Goal: Task Accomplishment & Management: Use online tool/utility

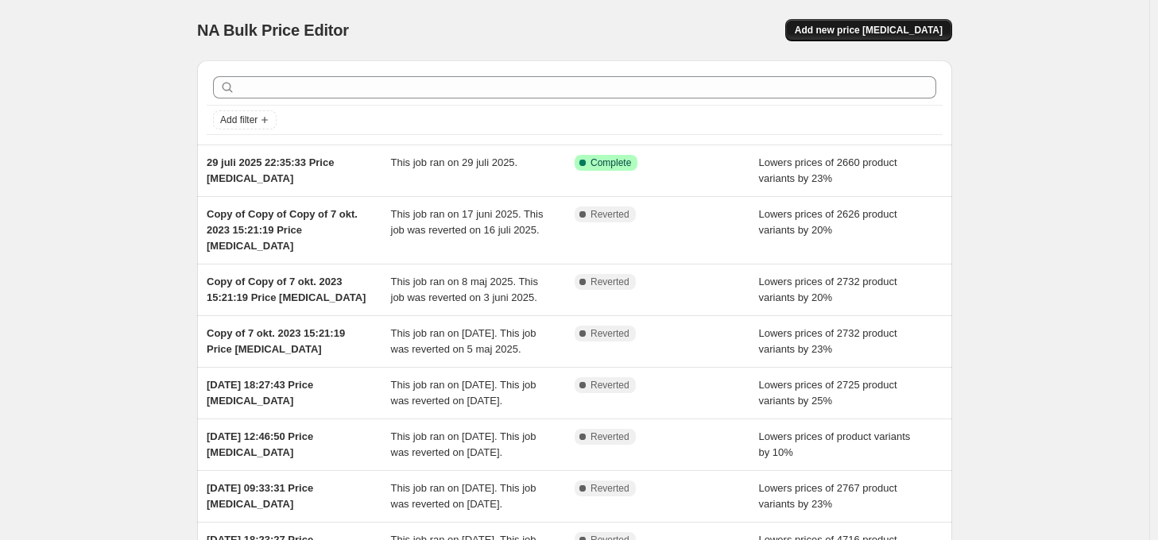
click at [893, 27] on span "Add new price [MEDICAL_DATA]" at bounding box center [869, 30] width 148 height 13
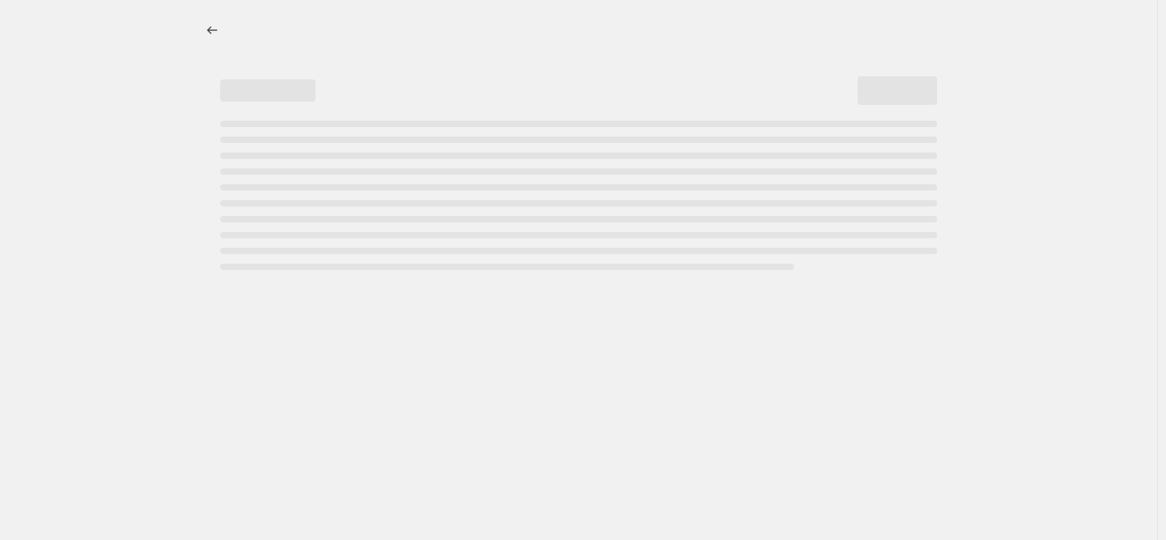
select select "percentage"
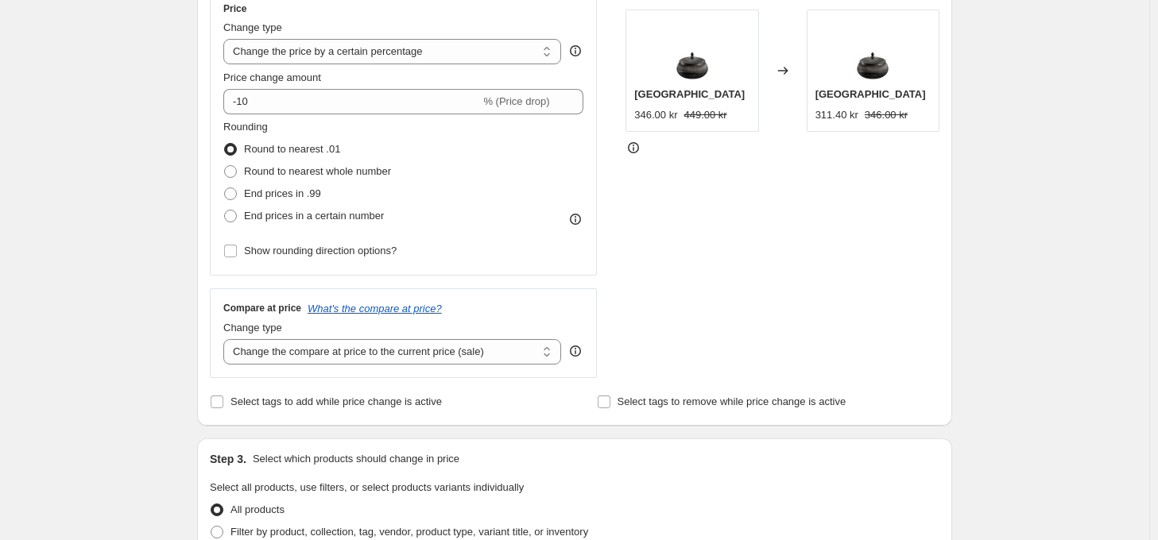
scroll to position [305, 0]
click at [222, 400] on input "Select tags to add while price change is active" at bounding box center [217, 400] width 13 height 13
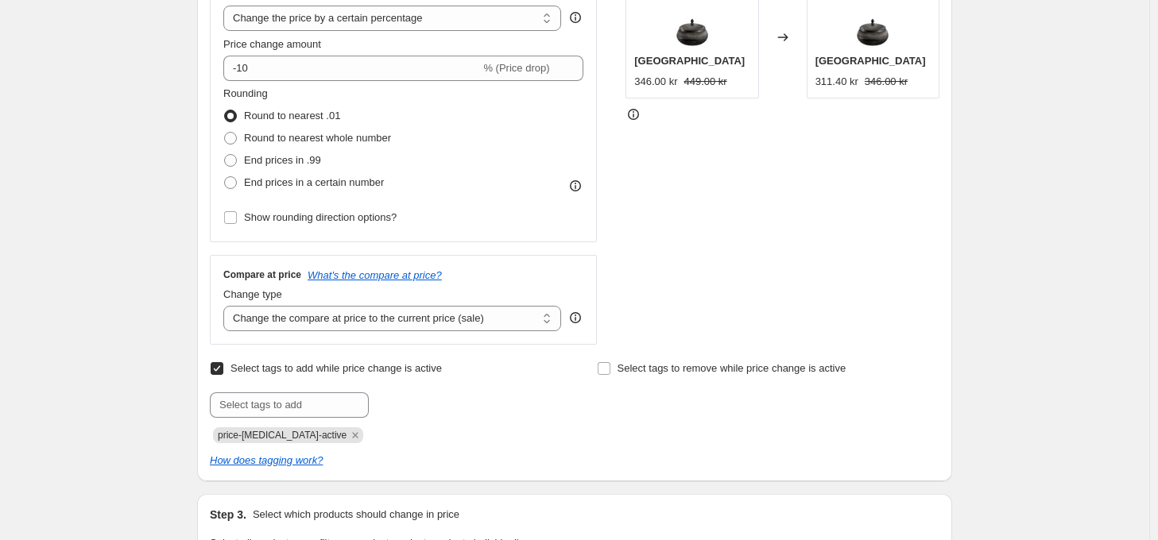
scroll to position [339, 0]
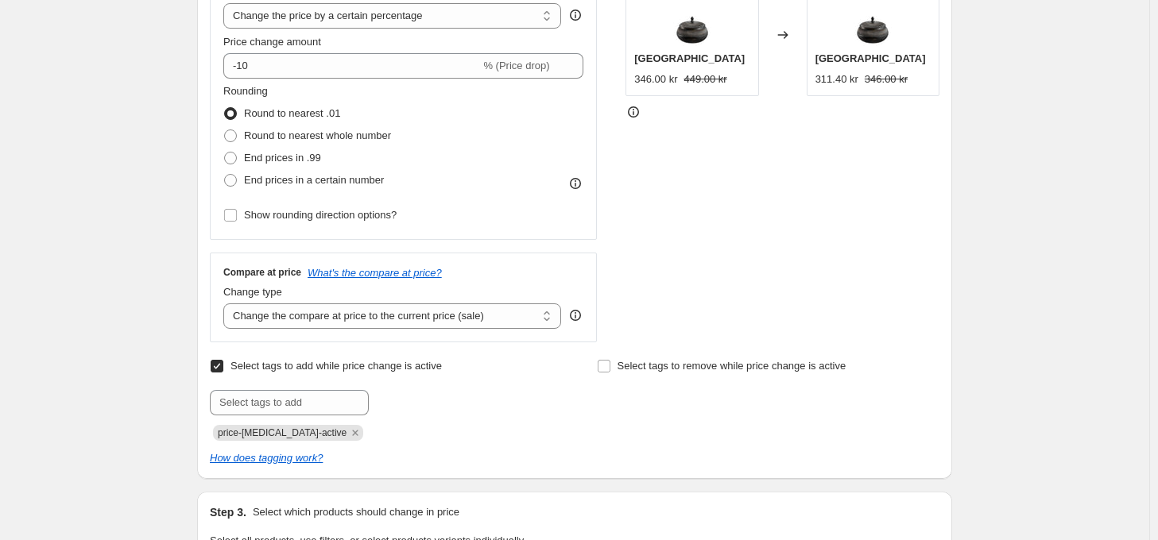
click at [219, 369] on input "Select tags to add while price change is active" at bounding box center [217, 366] width 13 height 13
checkbox input "false"
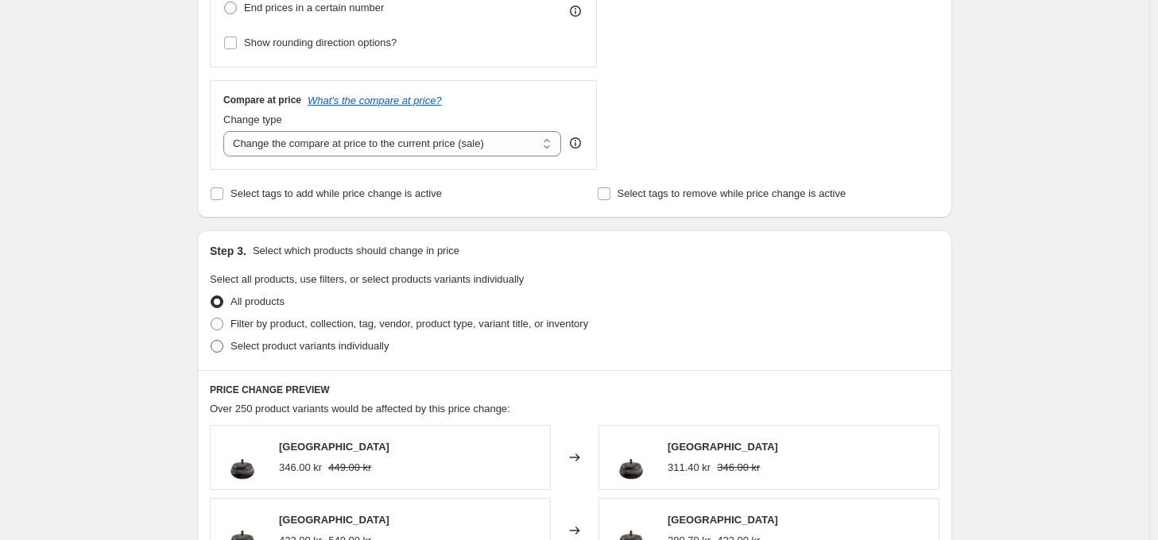
scroll to position [512, 0]
click at [218, 320] on span at bounding box center [217, 324] width 13 height 13
click at [211, 319] on input "Filter by product, collection, tag, vendor, product type, variant title, or inv…" at bounding box center [211, 318] width 1 height 1
radio input "true"
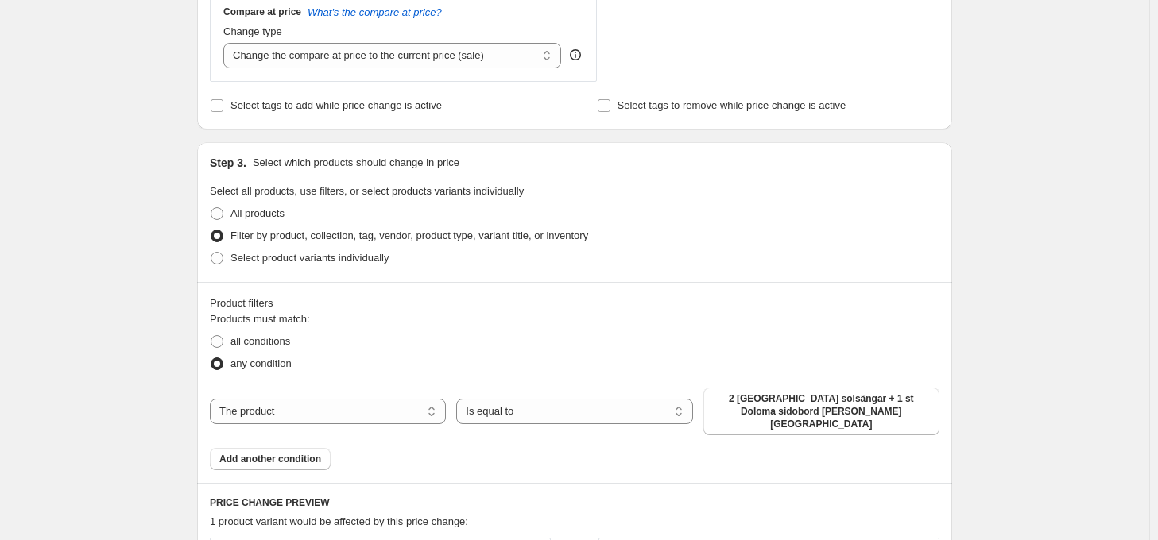
scroll to position [642, 0]
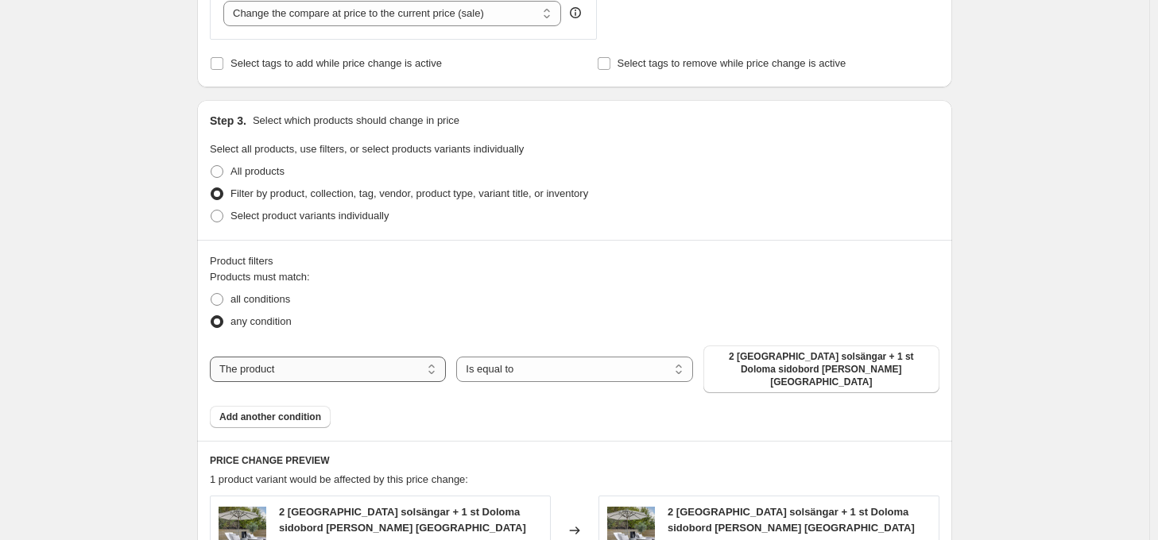
click at [424, 362] on select "The product The product's collection The product's tag The product's vendor The…" at bounding box center [328, 369] width 236 height 25
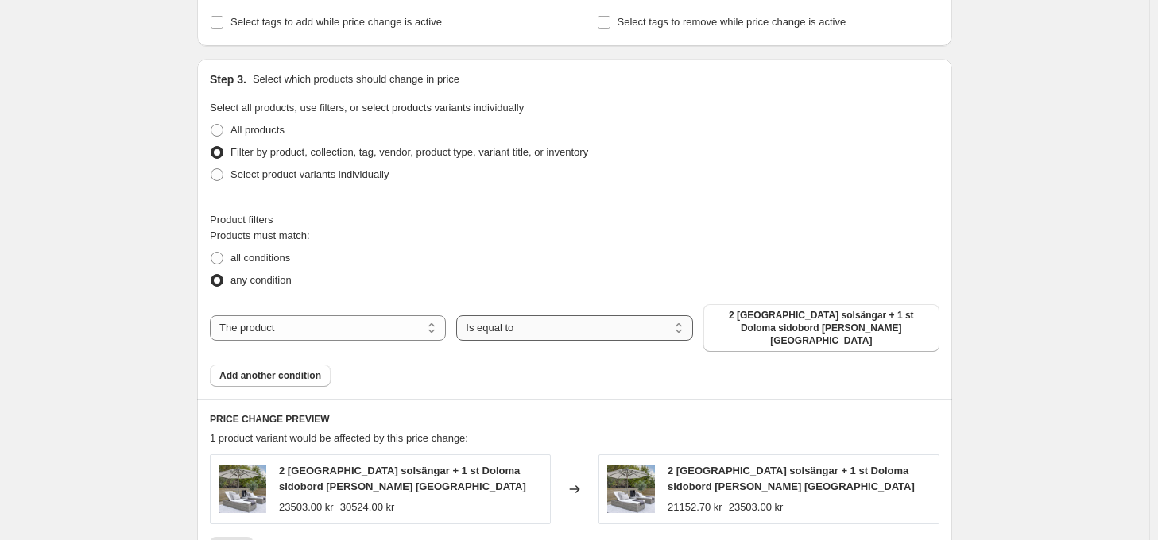
scroll to position [731, 0]
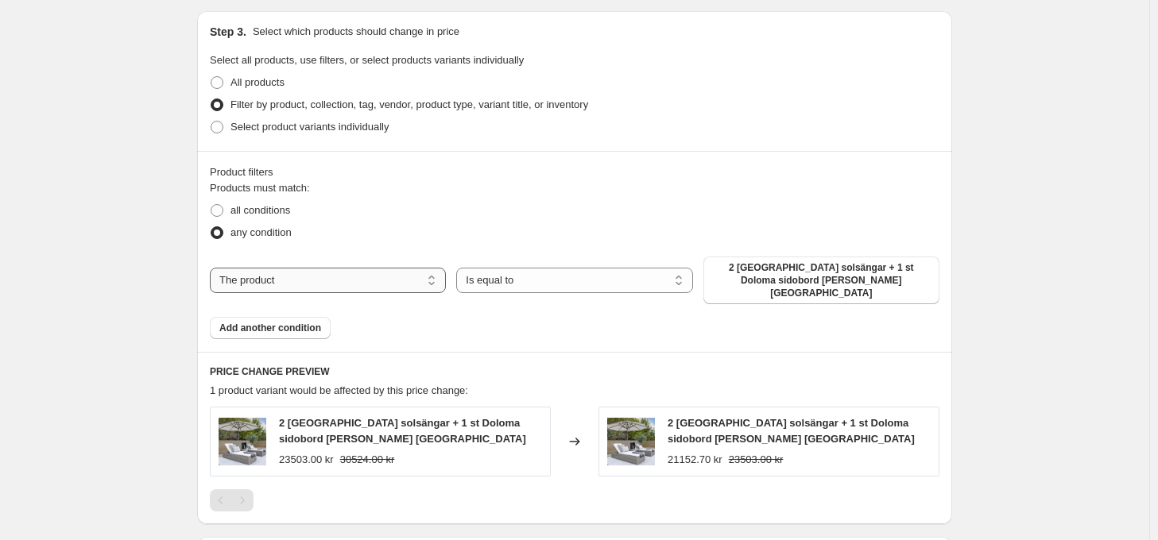
click at [429, 268] on select "The product The product's collection The product's tag The product's vendor The…" at bounding box center [328, 280] width 236 height 25
select select "tag"
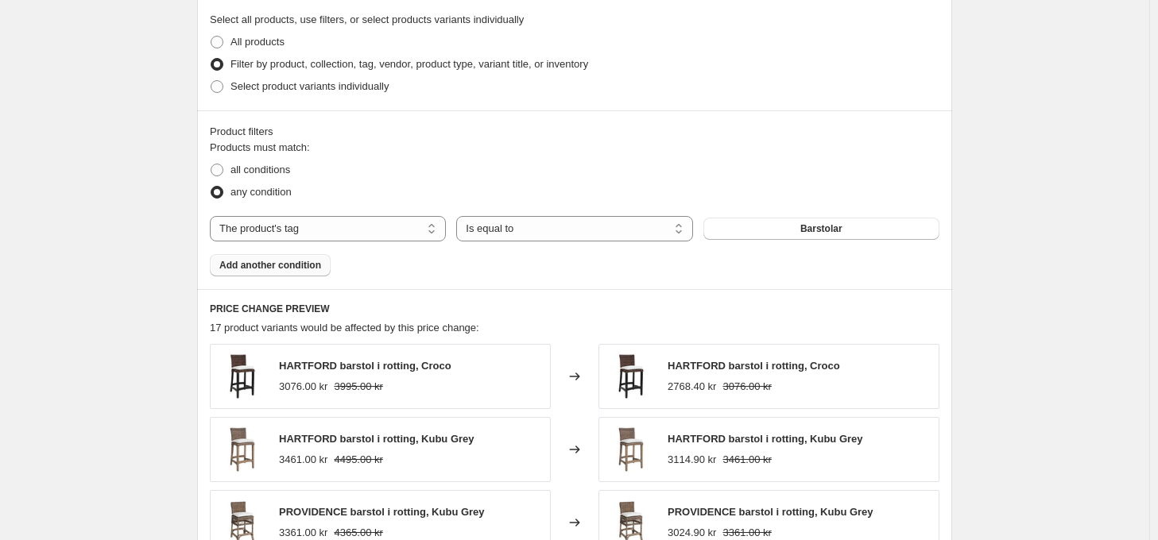
scroll to position [771, 0]
click at [836, 232] on span "Barstolar" at bounding box center [821, 229] width 42 height 13
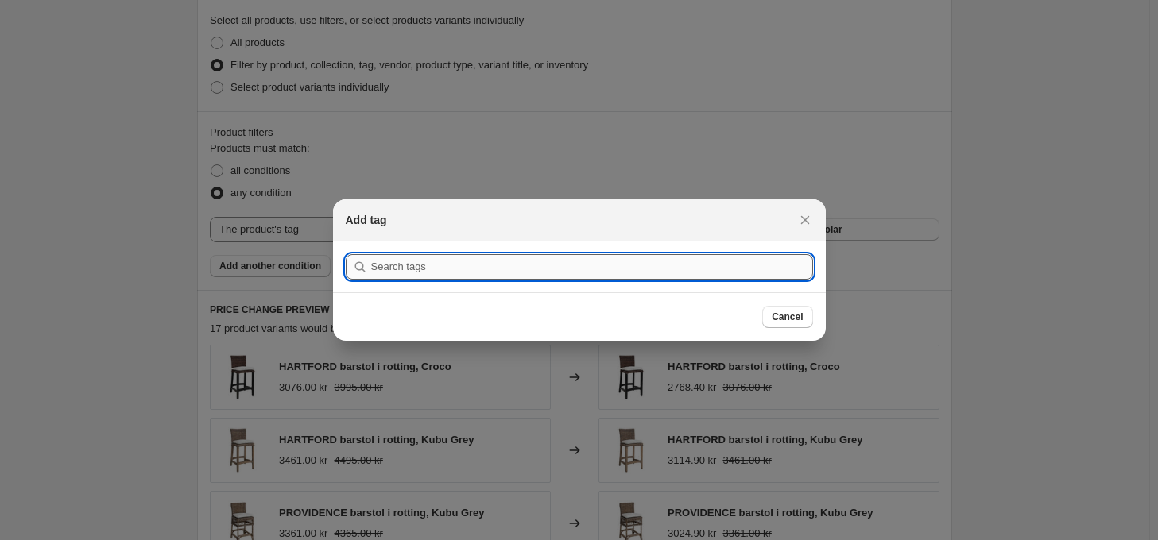
click at [680, 271] on input ":r2g:" at bounding box center [592, 266] width 442 height 25
type input "tygsoffa"
click at [346, 242] on button "Submit" at bounding box center [368, 250] width 45 height 17
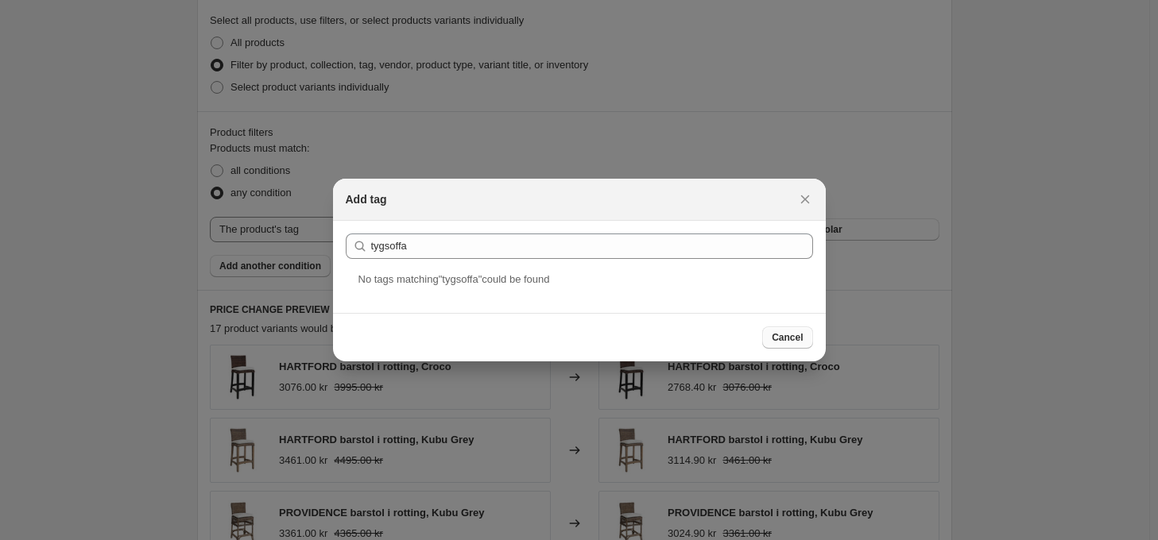
click at [795, 336] on span "Cancel" at bounding box center [787, 337] width 31 height 13
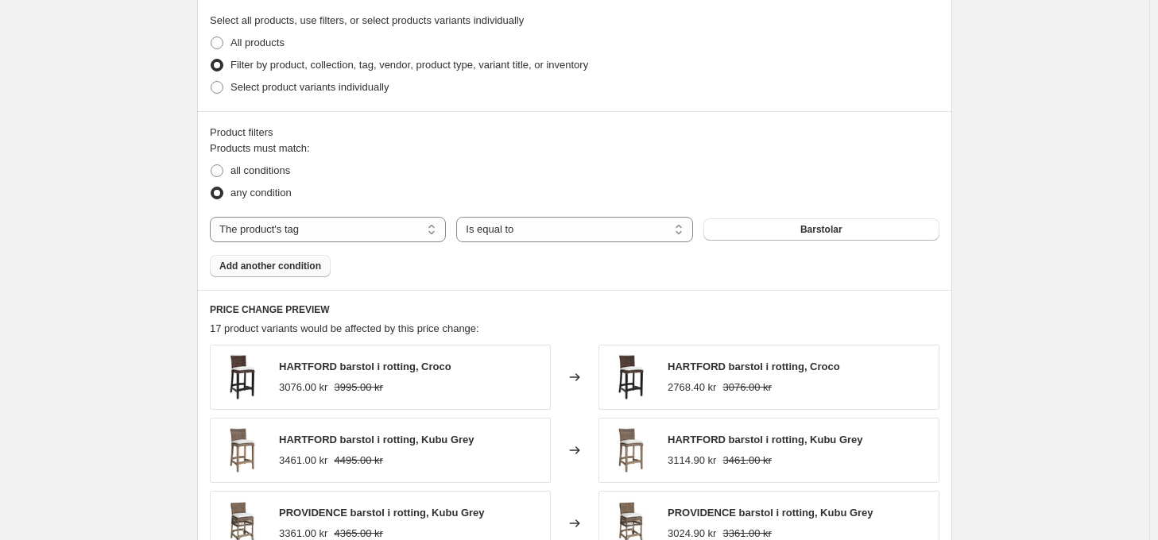
click at [263, 270] on span "Add another condition" at bounding box center [270, 266] width 102 height 13
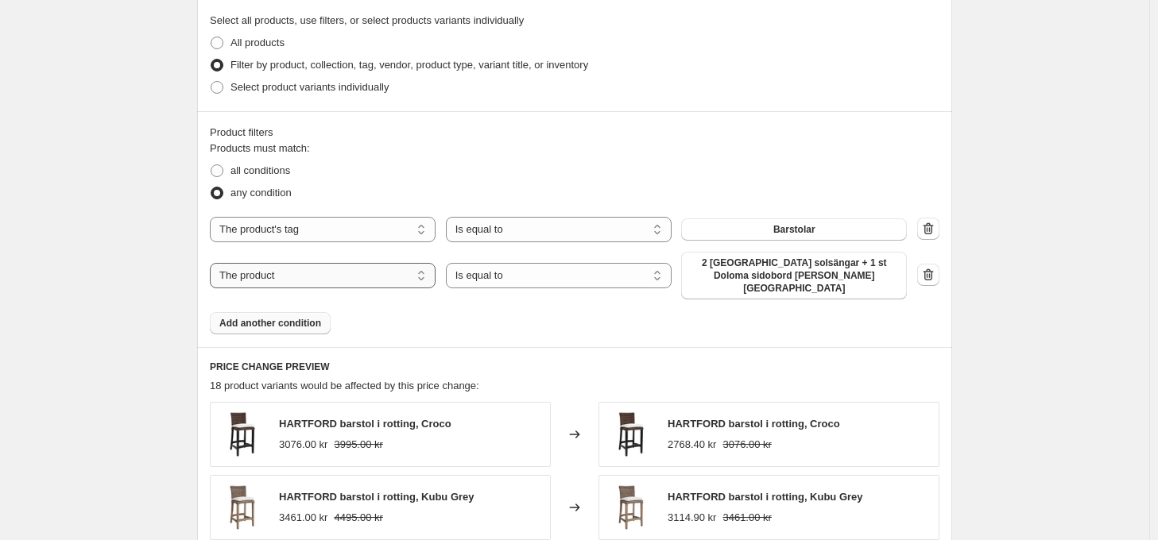
click at [423, 267] on select "The product The product's collection The product's tag The product's vendor The…" at bounding box center [323, 275] width 226 height 25
select select "tag"
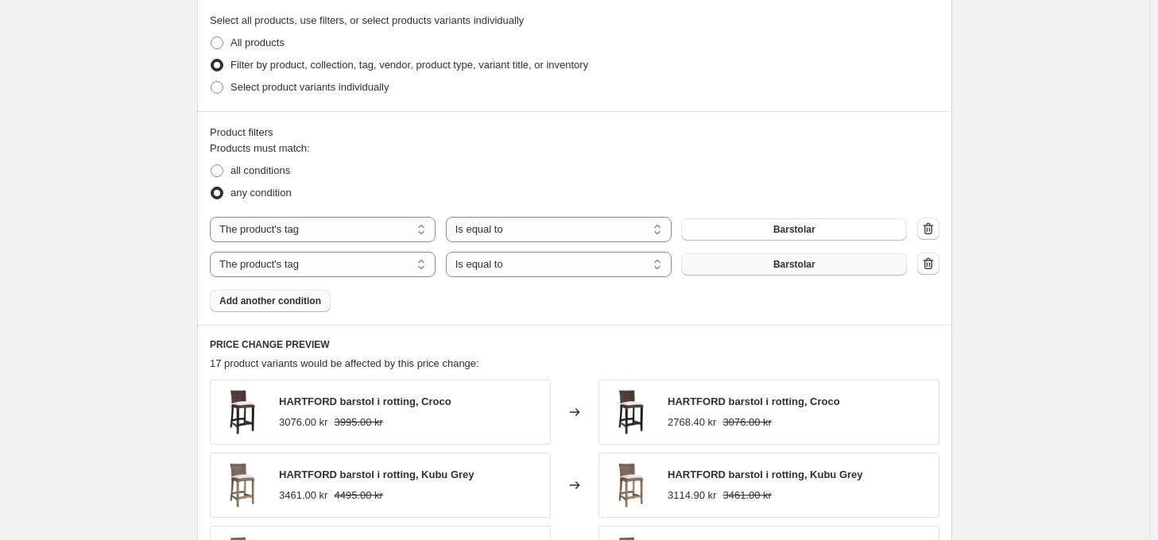
click at [872, 266] on button "Barstolar" at bounding box center [794, 264] width 226 height 22
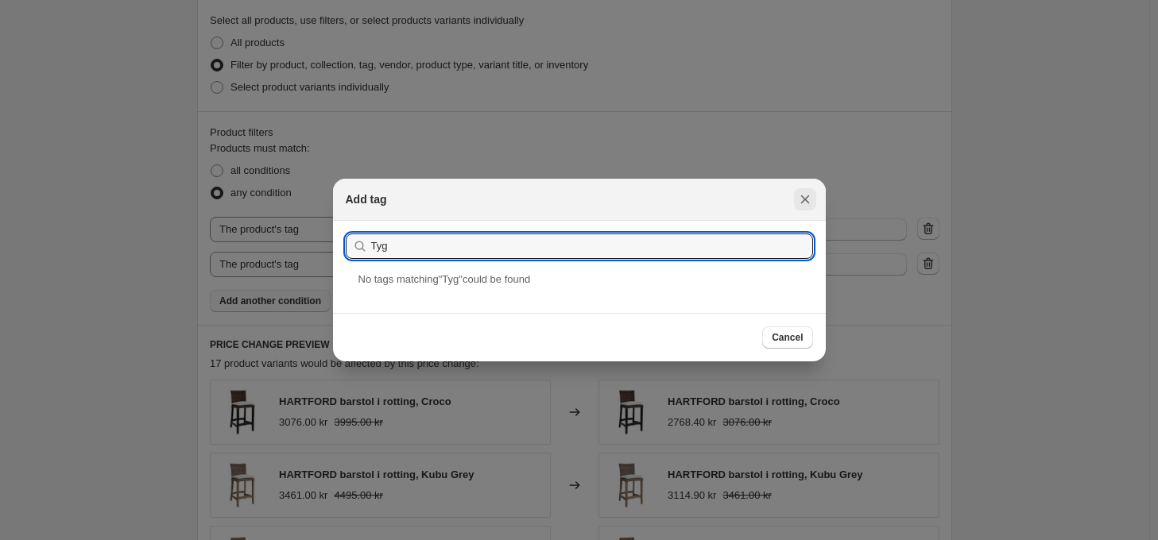
type input "Tyg"
click at [804, 203] on icon "Close" at bounding box center [805, 200] width 16 height 16
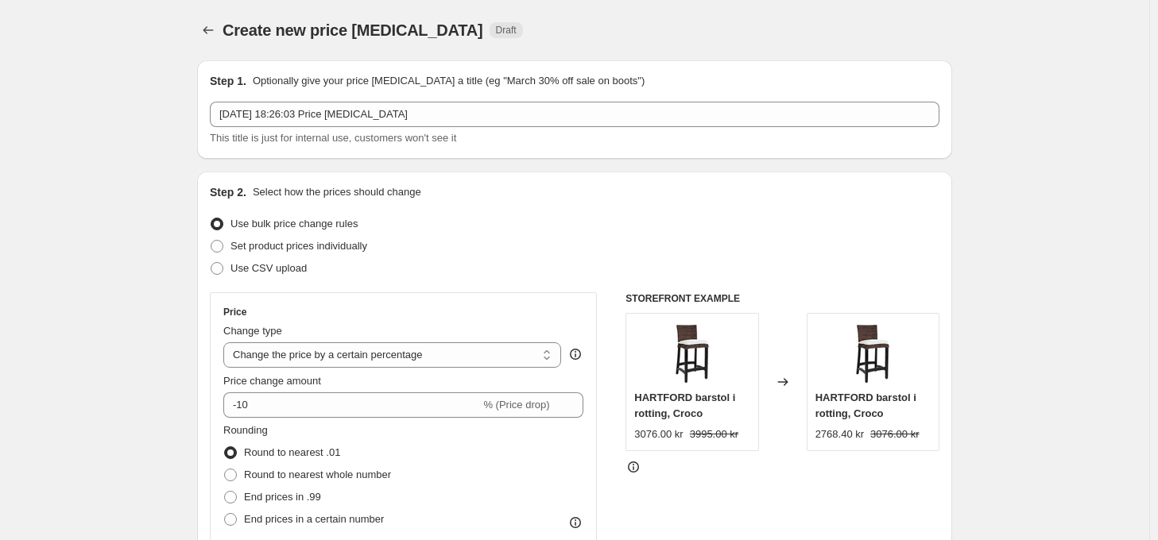
scroll to position [771, 0]
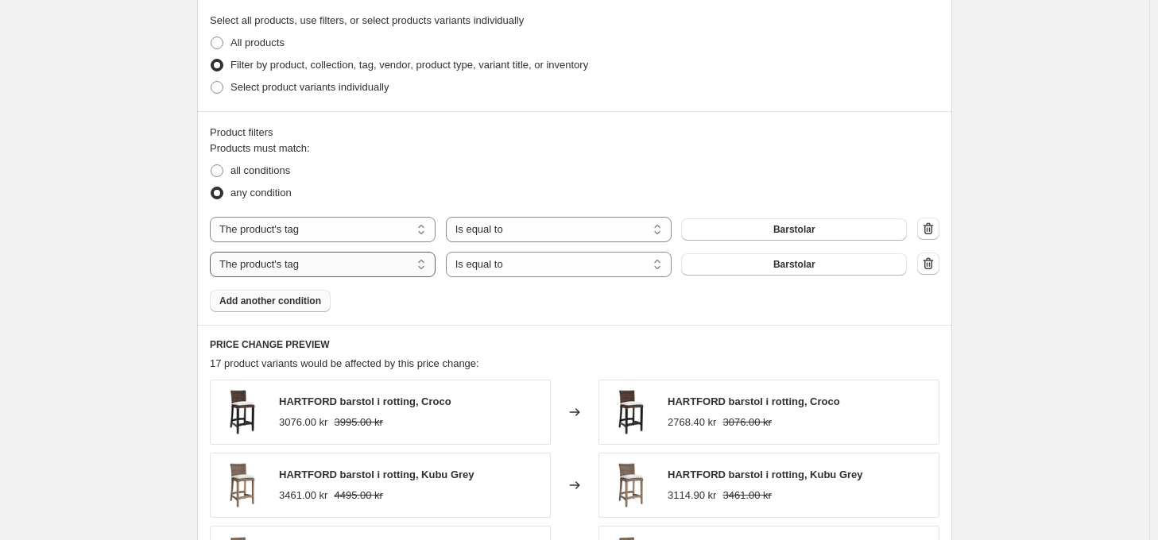
click at [420, 265] on select "The product The product's collection The product's tag The product's vendor The…" at bounding box center [323, 264] width 226 height 25
select select "product_type"
click at [815, 269] on span "Barstolar" at bounding box center [794, 264] width 42 height 13
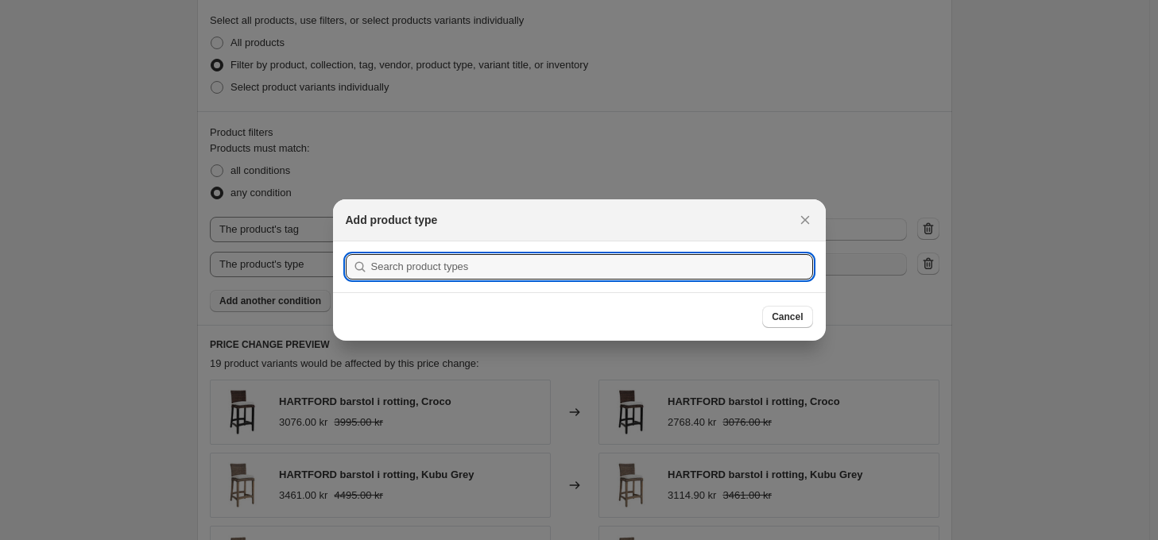
scroll to position [0, 0]
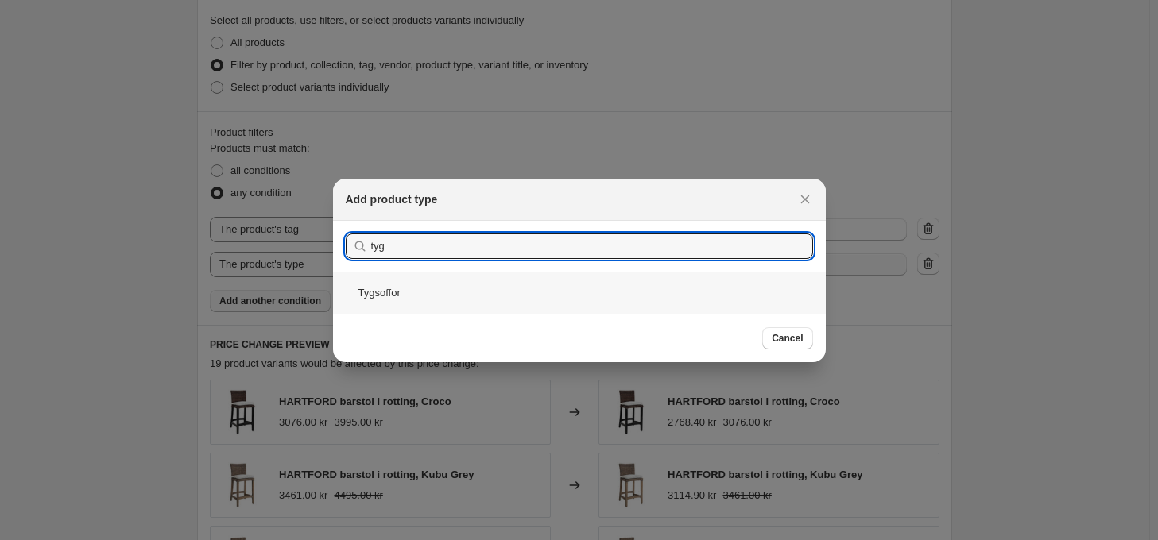
type input "tyg"
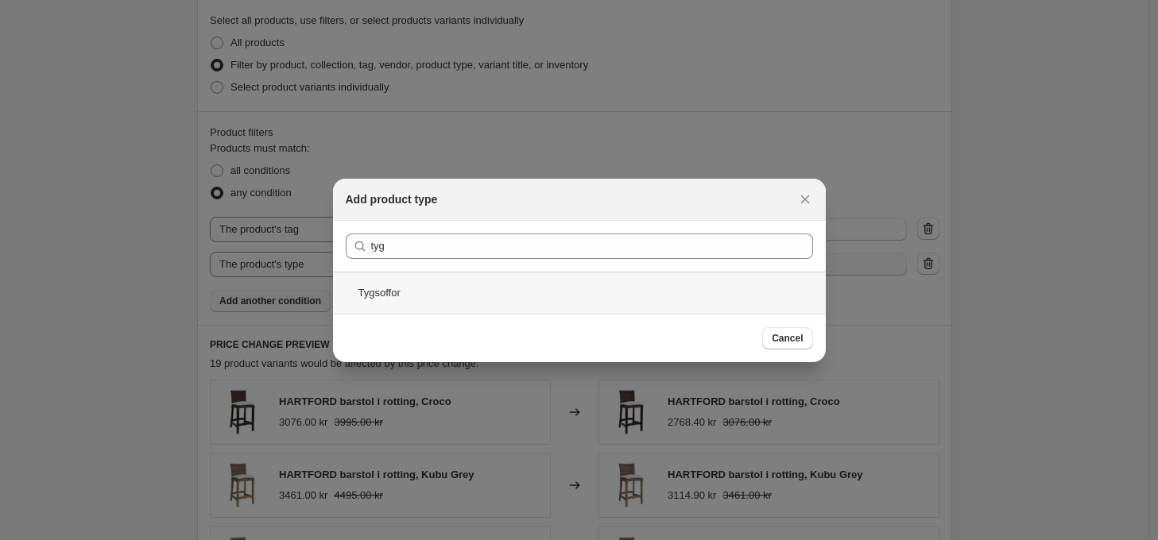
click at [381, 290] on div "Tygsoffor" at bounding box center [579, 293] width 493 height 42
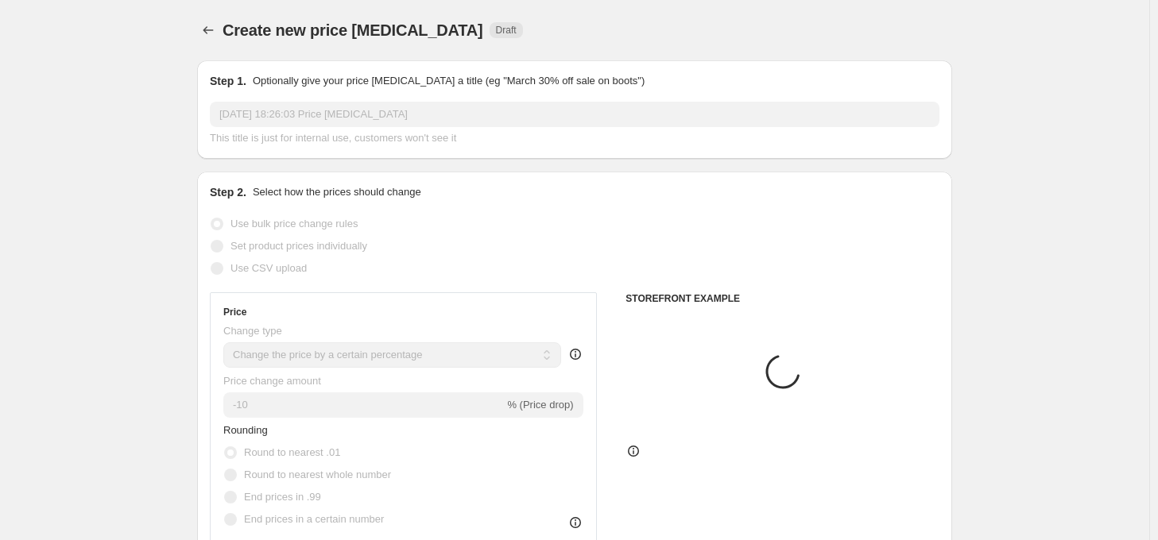
scroll to position [771, 0]
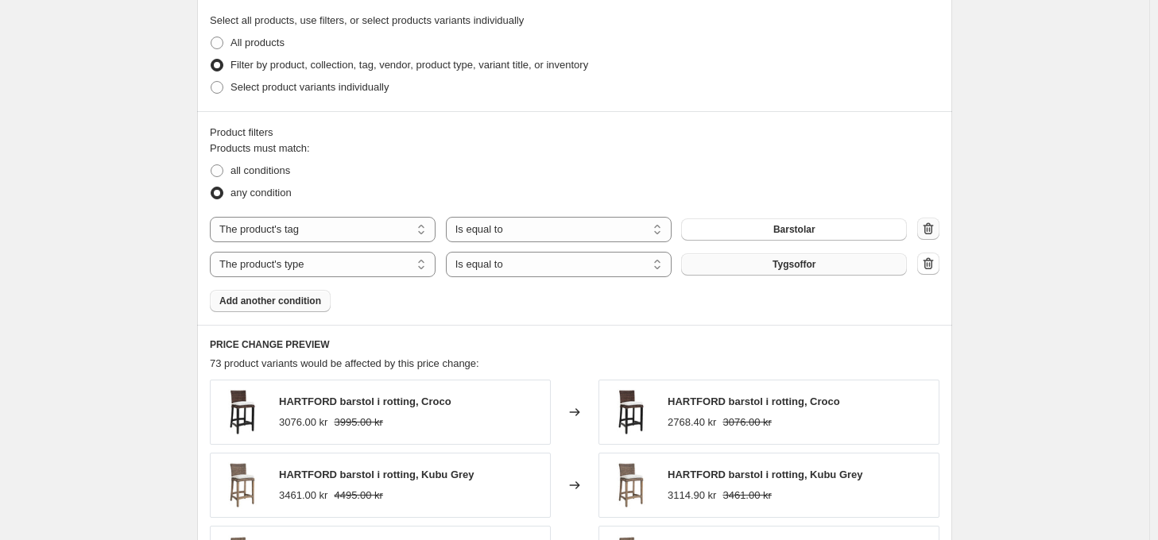
click at [934, 233] on icon "button" at bounding box center [928, 229] width 16 height 16
select select "product_type"
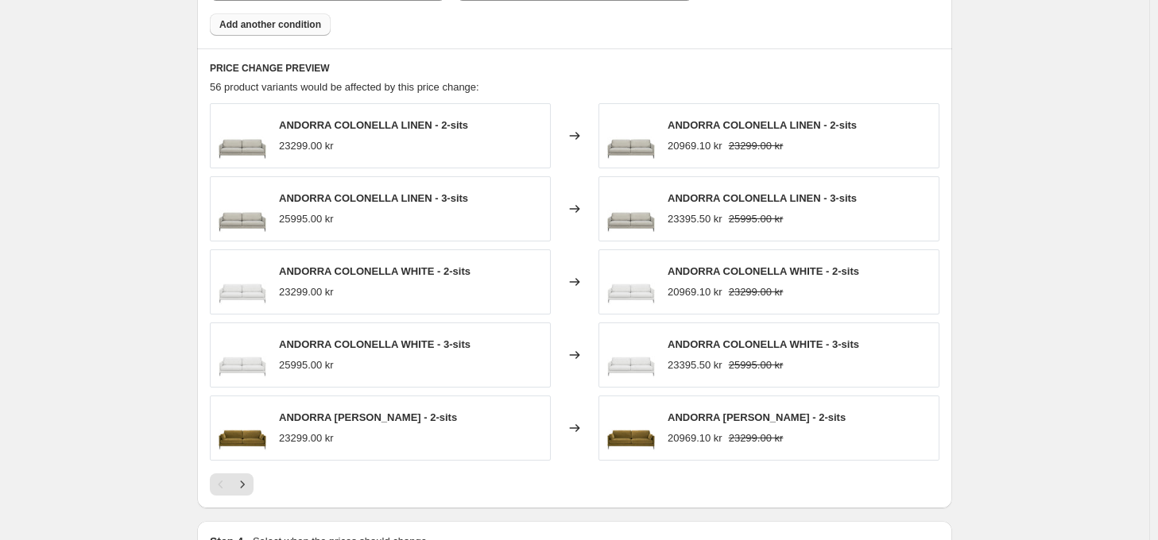
scroll to position [1226, 0]
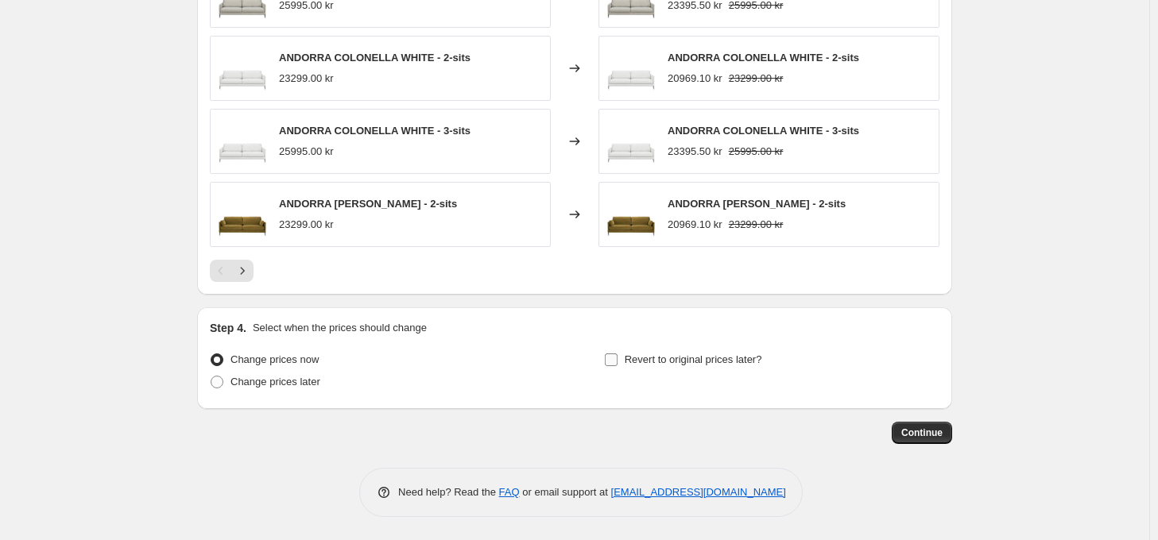
click at [617, 363] on input "Revert to original prices later?" at bounding box center [611, 360] width 13 height 13
checkbox input "true"
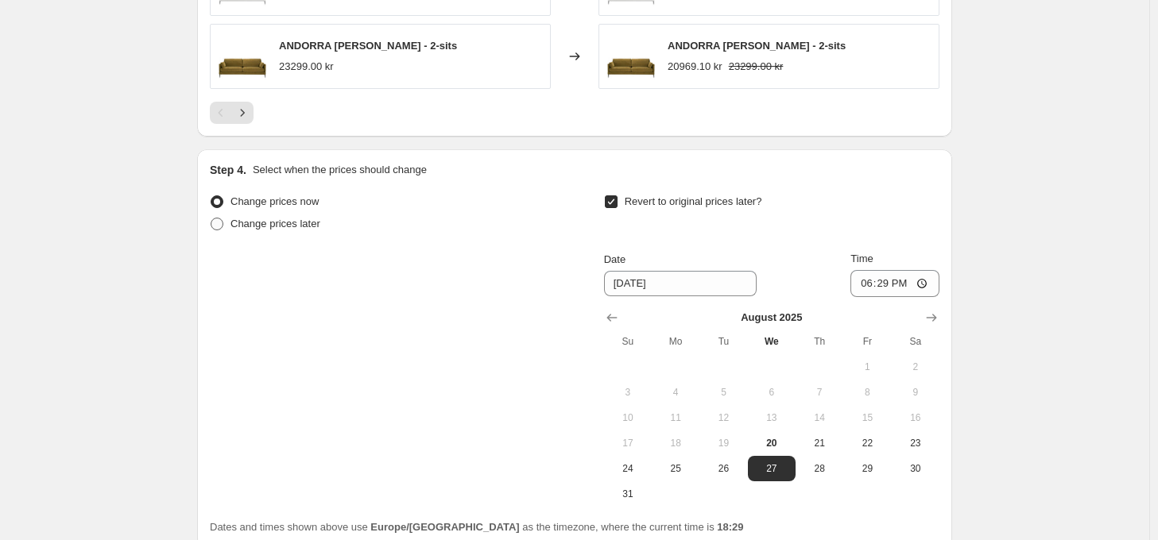
scroll to position [1385, 0]
click at [223, 224] on span at bounding box center [217, 223] width 13 height 13
click at [211, 218] on input "Change prices later" at bounding box center [211, 217] width 1 height 1
radio input "true"
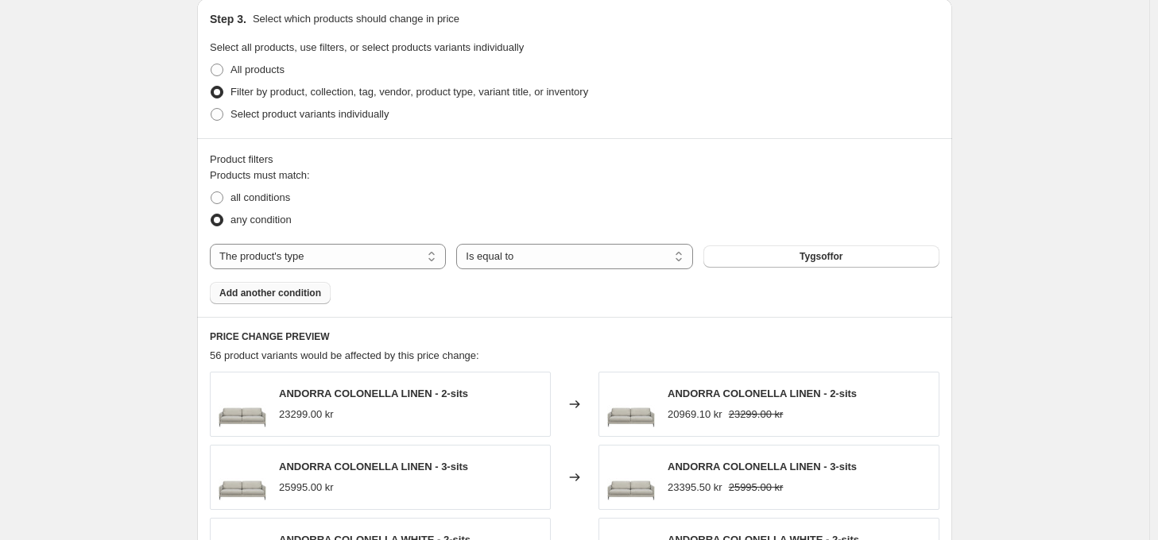
scroll to position [753, 0]
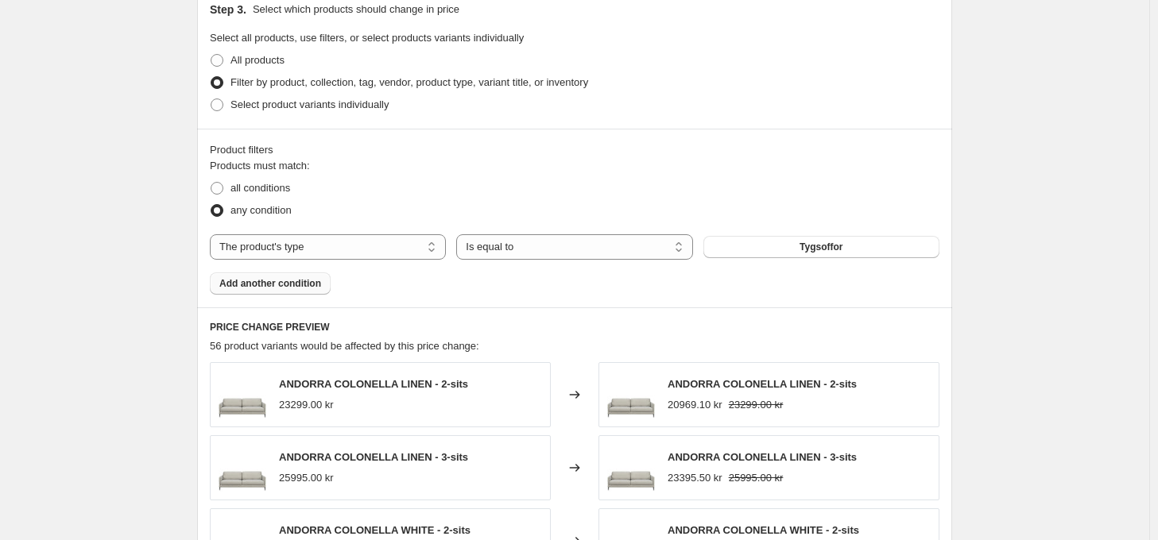
click at [292, 285] on span "Add another condition" at bounding box center [270, 283] width 102 height 13
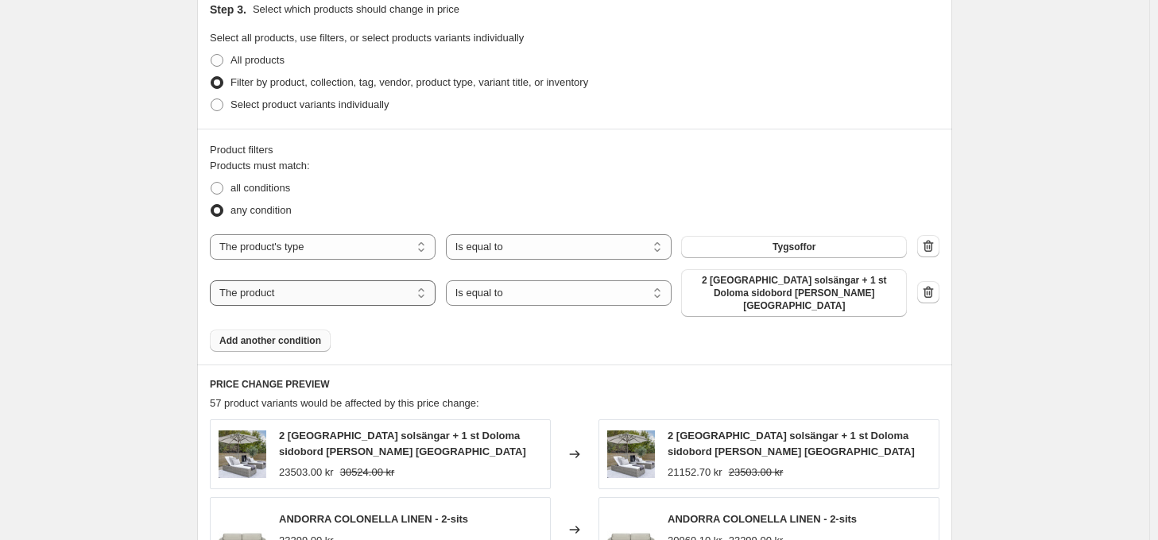
click at [373, 288] on select "The product The product's collection The product's tag The product's vendor The…" at bounding box center [323, 293] width 226 height 25
select select "product_type"
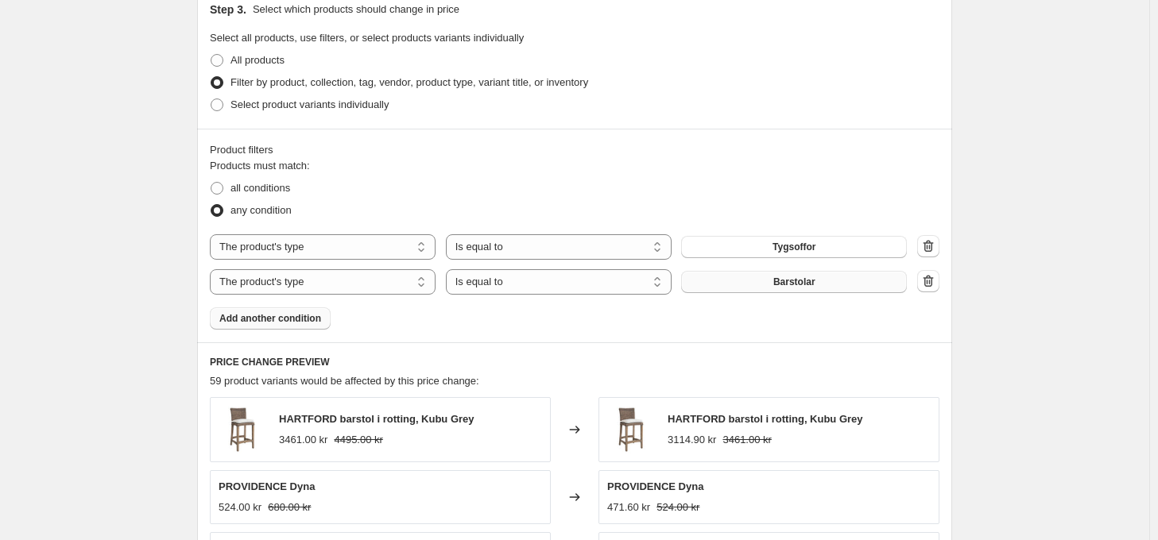
click at [803, 288] on button "Barstolar" at bounding box center [794, 282] width 226 height 22
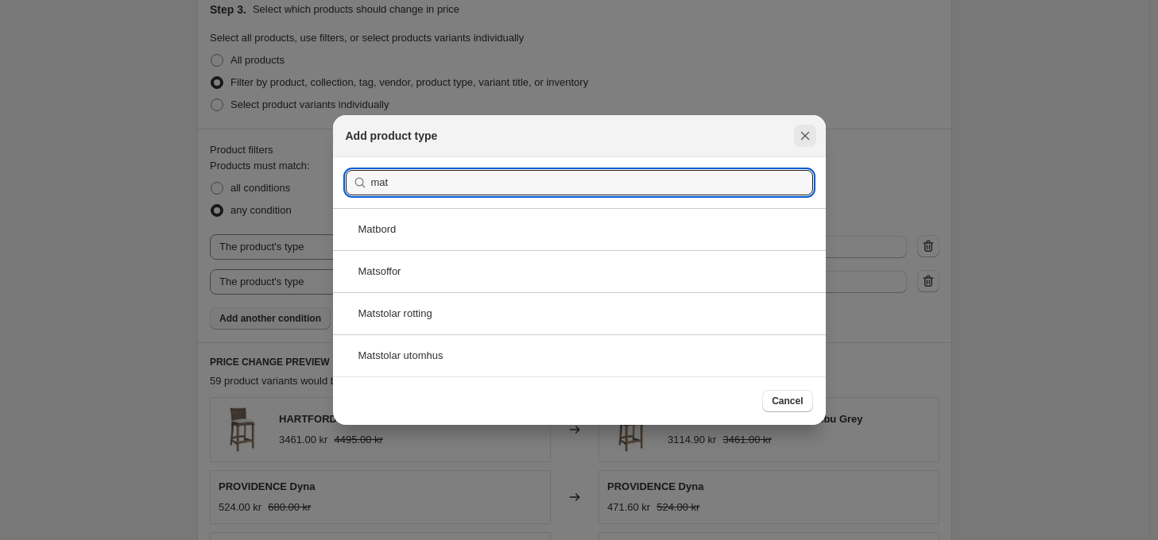
type input "mat"
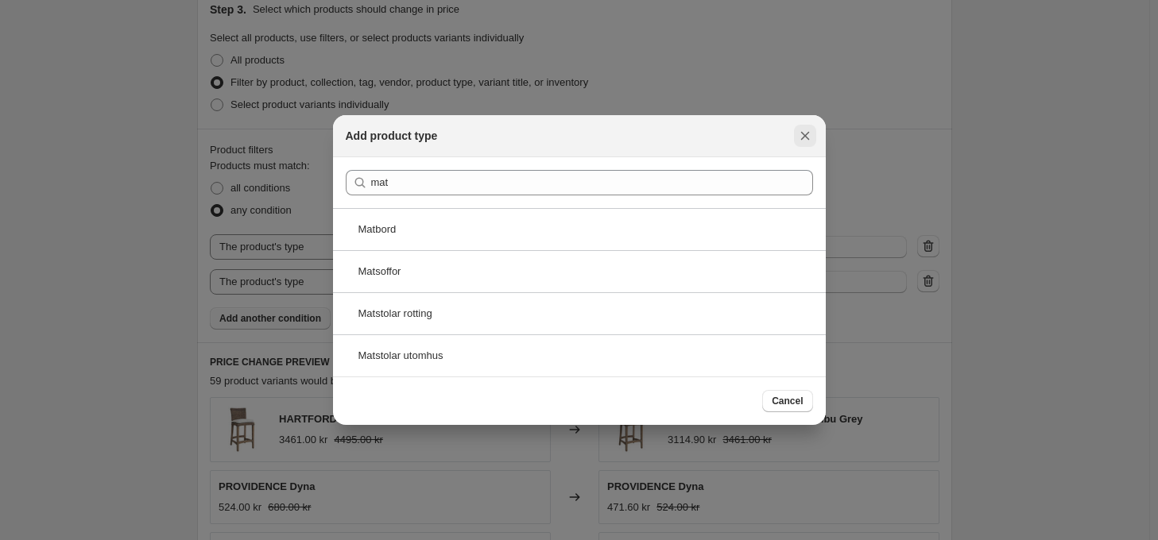
click at [809, 137] on icon "Close" at bounding box center [805, 136] width 16 height 16
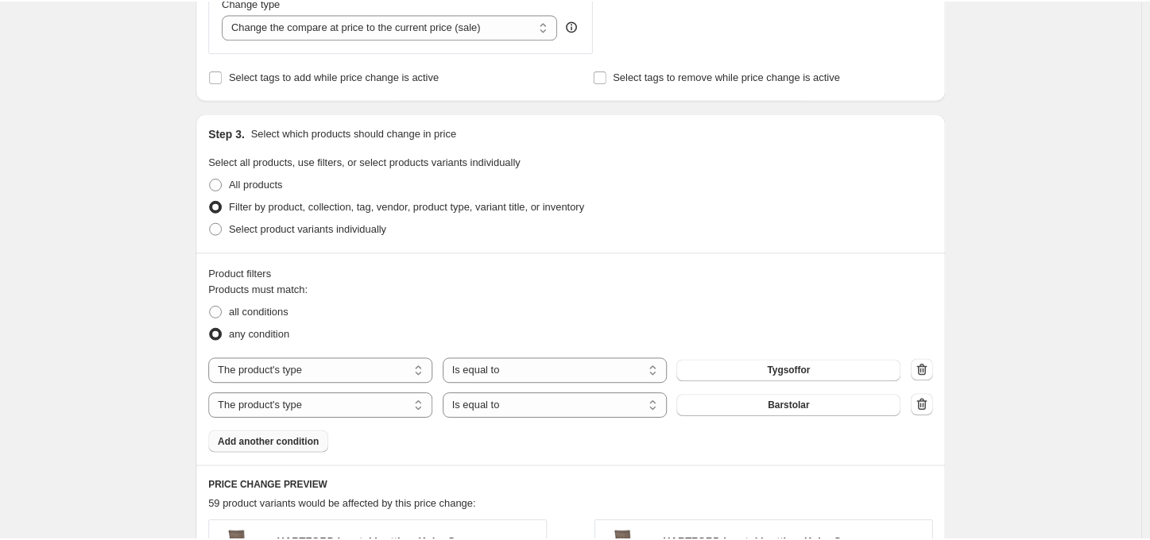
scroll to position [628, 0]
